Goal: Task Accomplishment & Management: Manage account settings

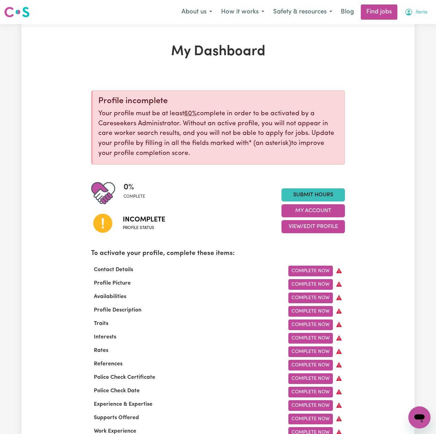
click at [423, 17] on button "Ilaria" at bounding box center [416, 12] width 32 height 14
click at [406, 50] on link "Logout" at bounding box center [404, 52] width 54 height 13
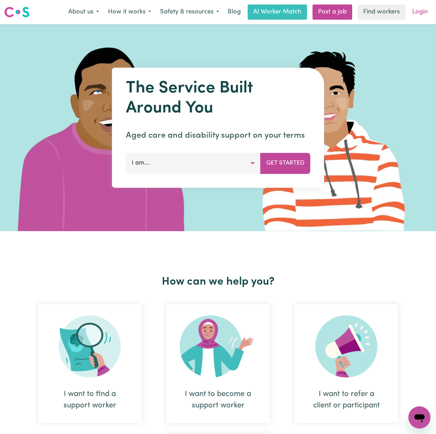
click at [424, 14] on link "Login" at bounding box center [420, 11] width 24 height 15
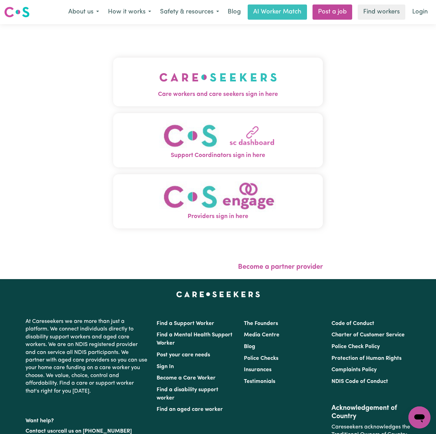
click at [159, 83] on img "Care workers and care seekers sign in here" at bounding box center [218, 77] width 118 height 26
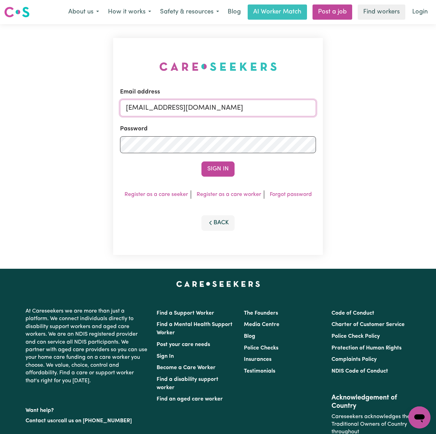
drag, startPoint x: 182, startPoint y: 105, endPoint x: 181, endPoint y: 112, distance: 6.6
click at [182, 105] on input "[EMAIL_ADDRESS][DOMAIN_NAME]" at bounding box center [218, 108] width 196 height 17
drag, startPoint x: 162, startPoint y: 109, endPoint x: 311, endPoint y: 105, distance: 149.4
click at [311, 105] on input "Superuser~[EMAIL_ADDRESS][DOMAIN_NAME]" at bounding box center [218, 108] width 196 height 17
type input "Superuser~[EMAIL_ADDRESS][DOMAIN_NAME]"
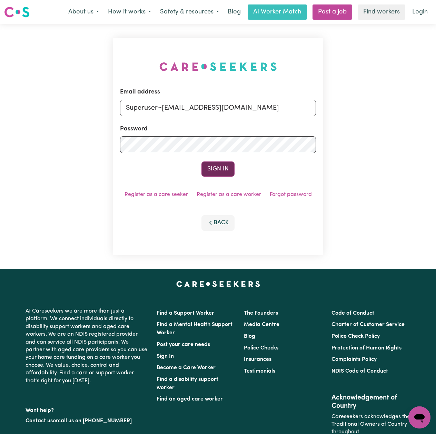
click at [228, 177] on button "Sign In" at bounding box center [217, 168] width 33 height 15
